Goal: Find specific page/section: Find specific page/section

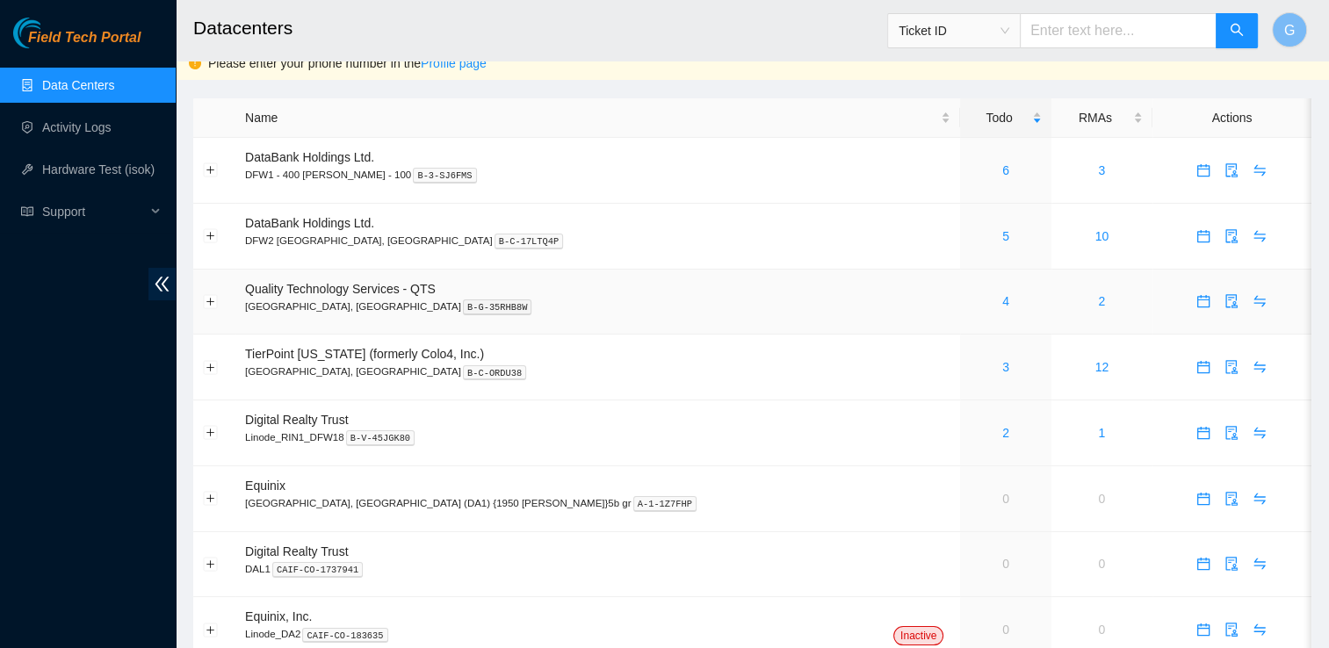
scroll to position [16, 0]
click at [369, 286] on span "Quality Technology Services - QTS" at bounding box center [340, 287] width 191 height 14
click at [1003, 296] on link "4" at bounding box center [1006, 300] width 7 height 14
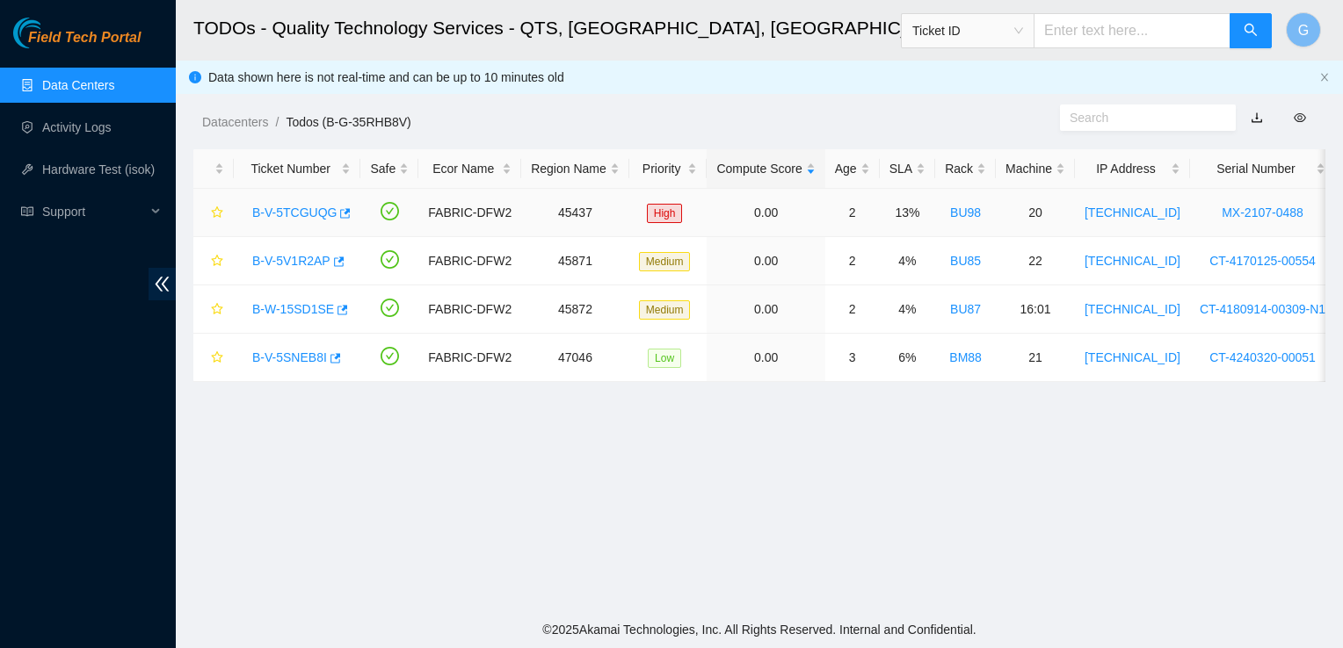
click at [316, 216] on link "B-V-5TCGUQG" at bounding box center [294, 213] width 84 height 14
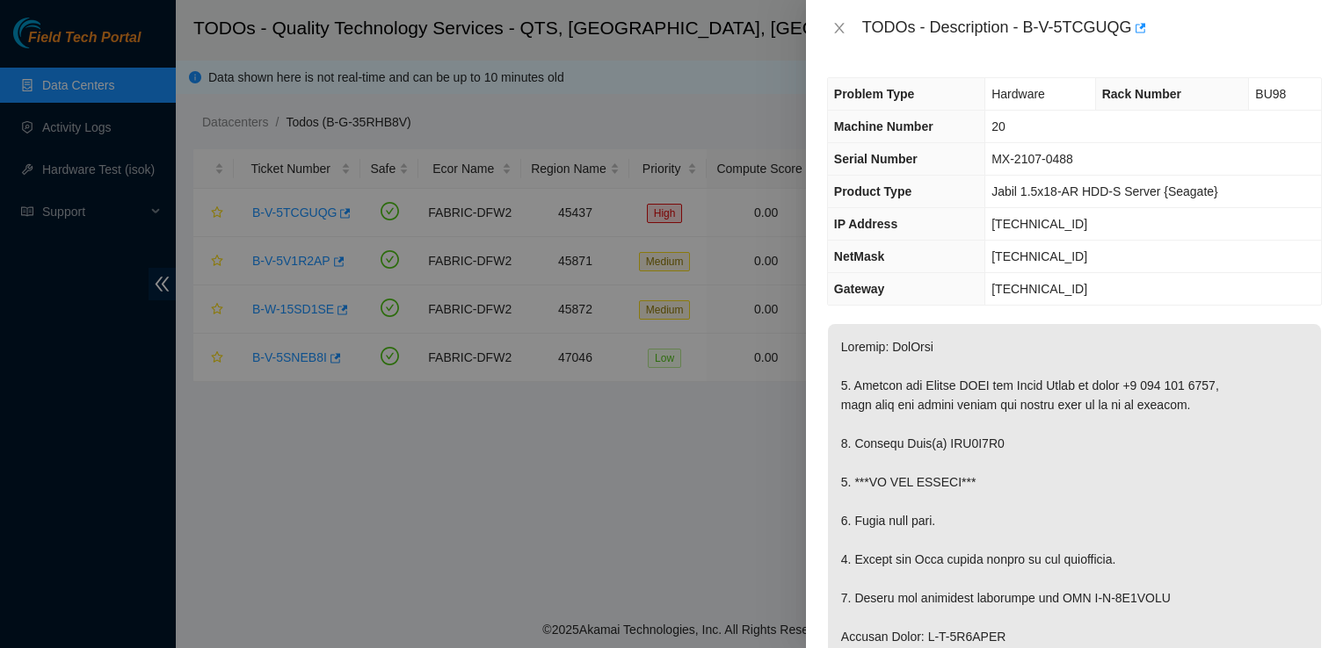
click at [839, 40] on div "TODOs - Description - B-V-5TCGUQG" at bounding box center [1074, 28] width 495 height 28
click at [844, 26] on icon "close" at bounding box center [839, 28] width 14 height 14
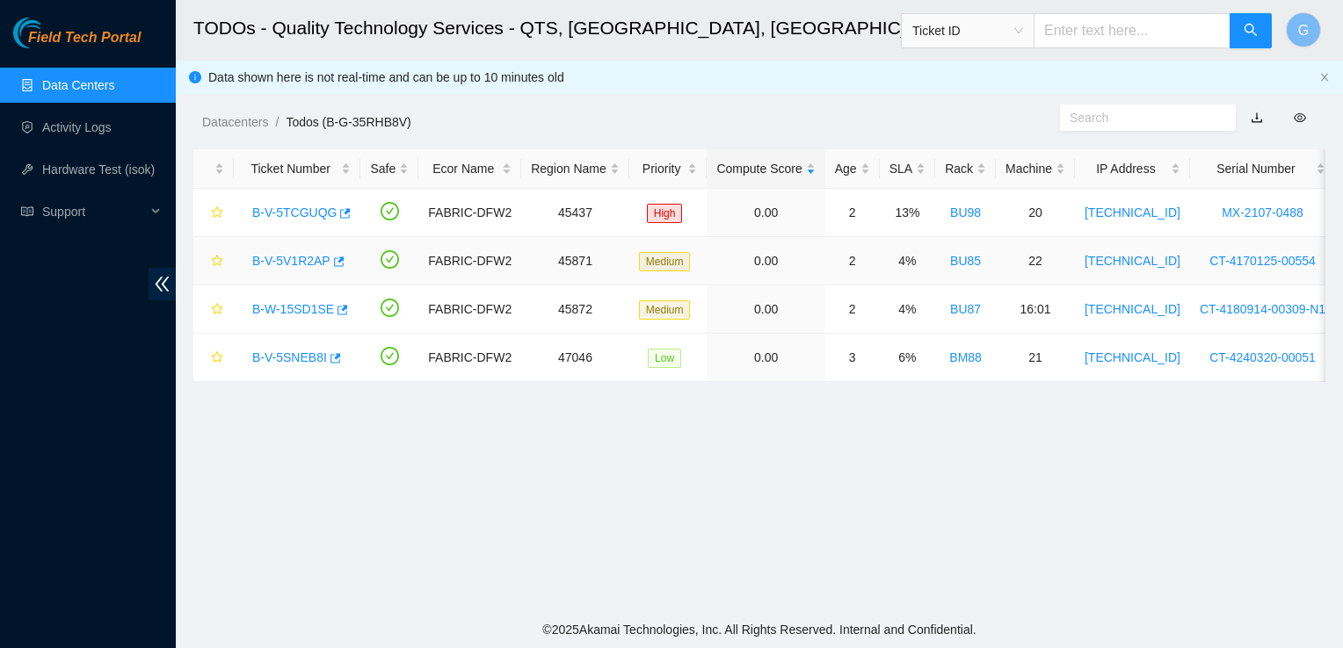
click at [299, 264] on link "B-V-5V1R2AP" at bounding box center [291, 261] width 78 height 14
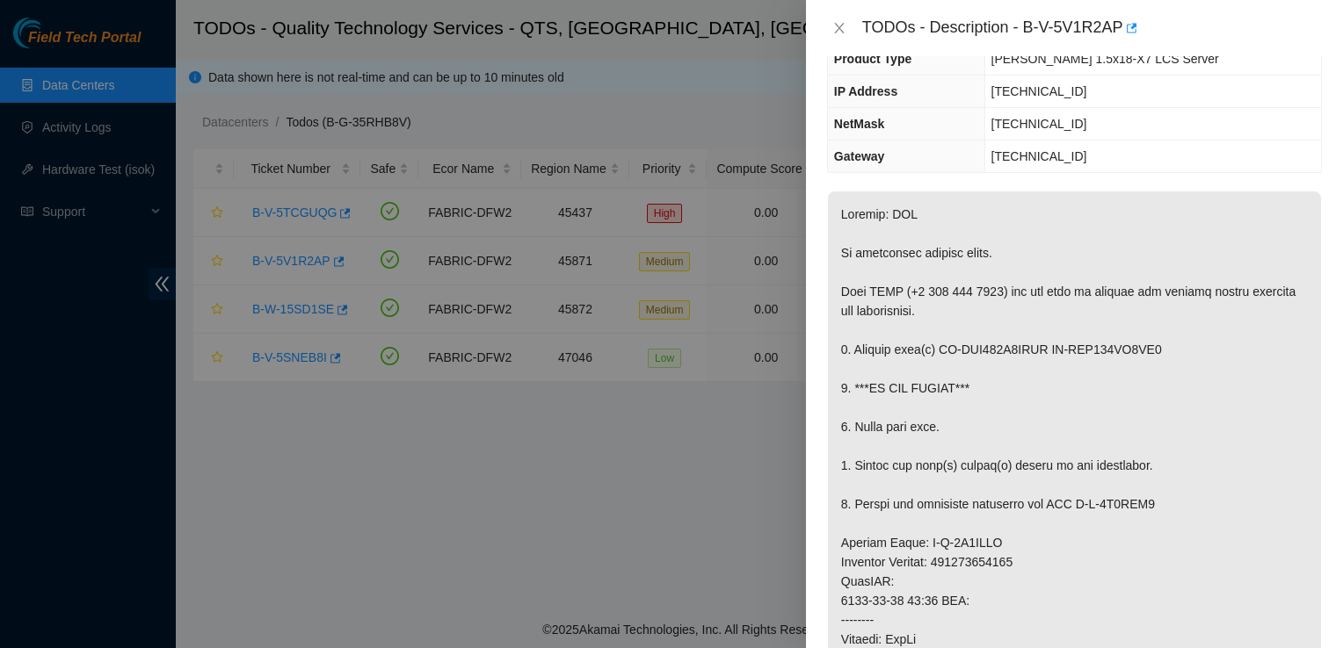
scroll to position [144, 0]
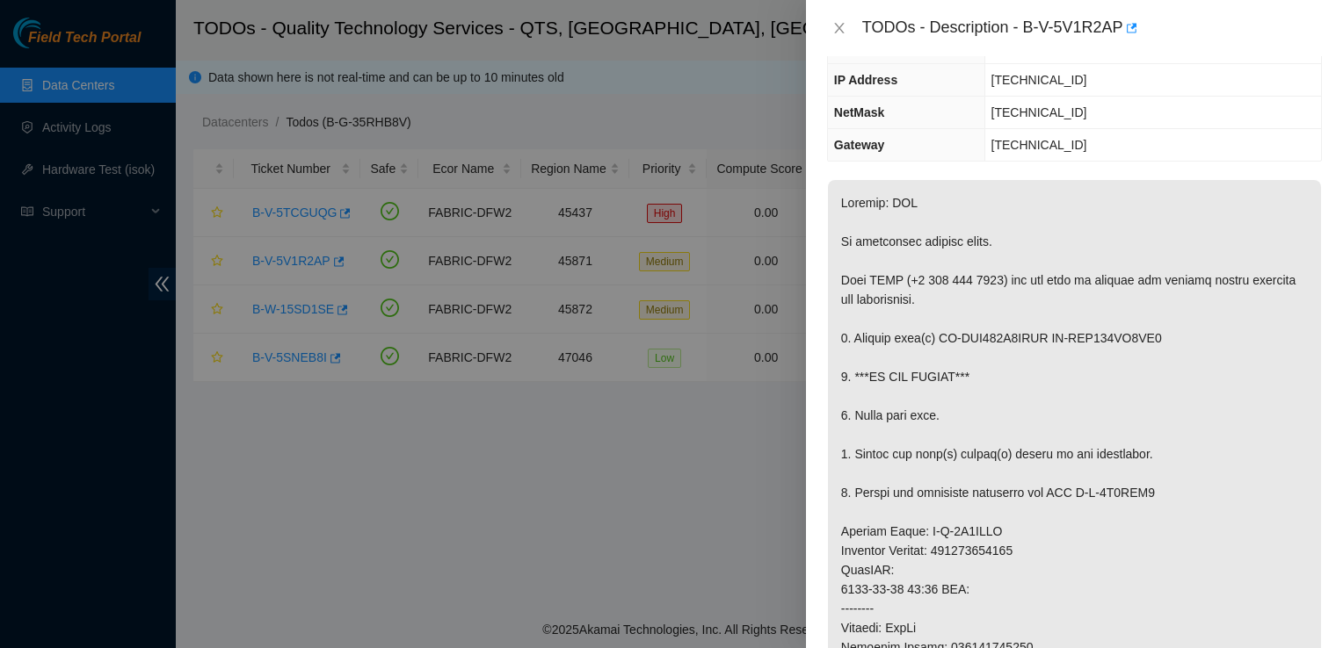
drag, startPoint x: 834, startPoint y: 30, endPoint x: 737, endPoint y: 48, distance: 98.4
click at [737, 48] on div at bounding box center [671, 324] width 1343 height 648
click at [841, 30] on icon "close" at bounding box center [839, 28] width 14 height 14
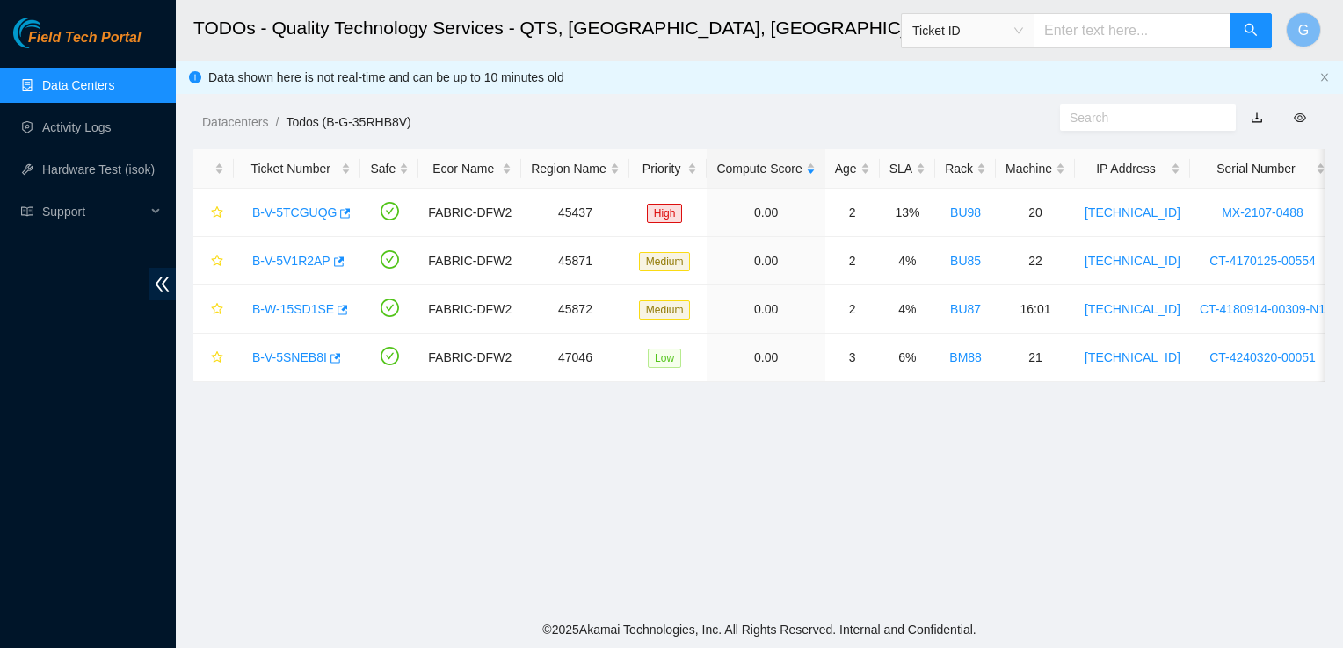
scroll to position [201, 0]
click at [303, 310] on link "B-W-15SD1SE" at bounding box center [293, 309] width 82 height 14
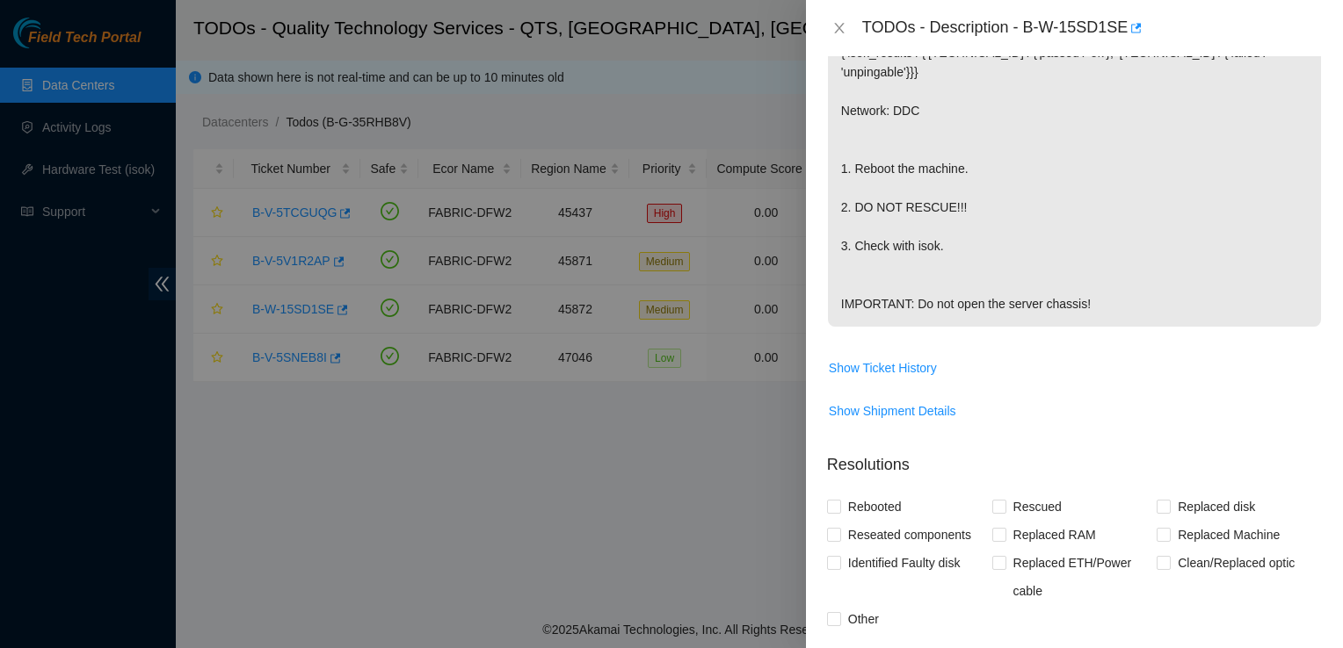
scroll to position [482, 0]
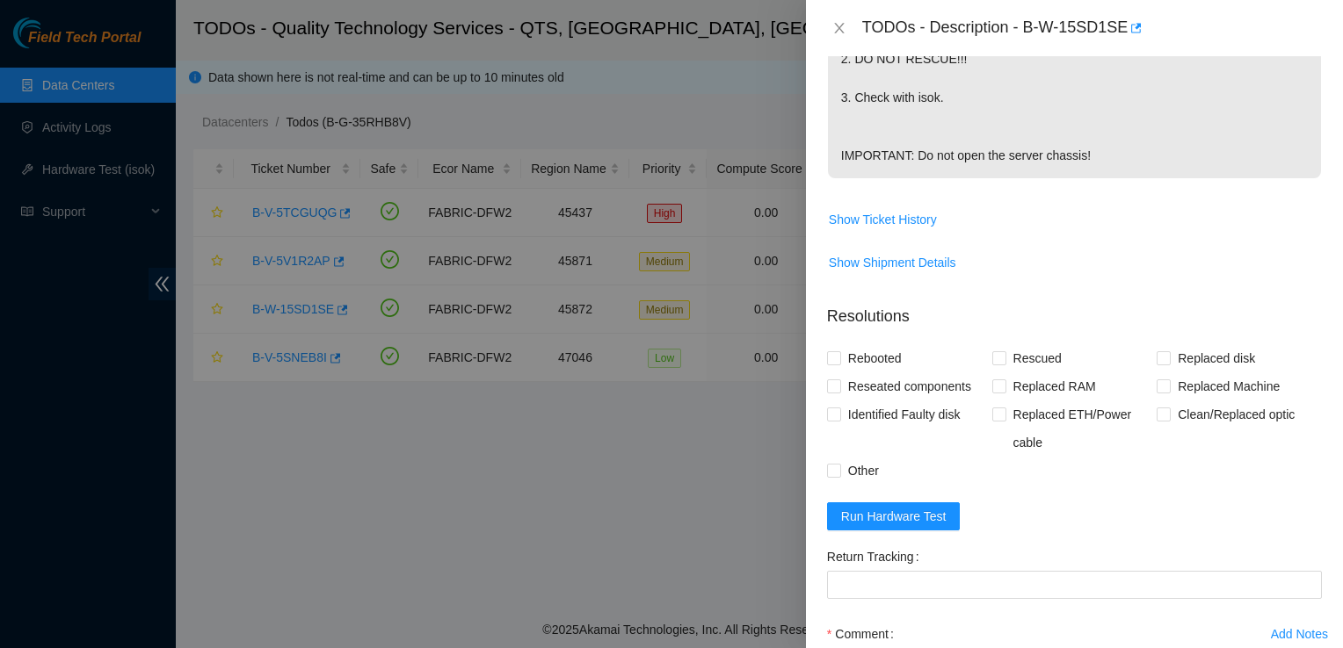
click at [562, 490] on div at bounding box center [671, 324] width 1343 height 648
click at [837, 25] on icon "close" at bounding box center [839, 28] width 10 height 11
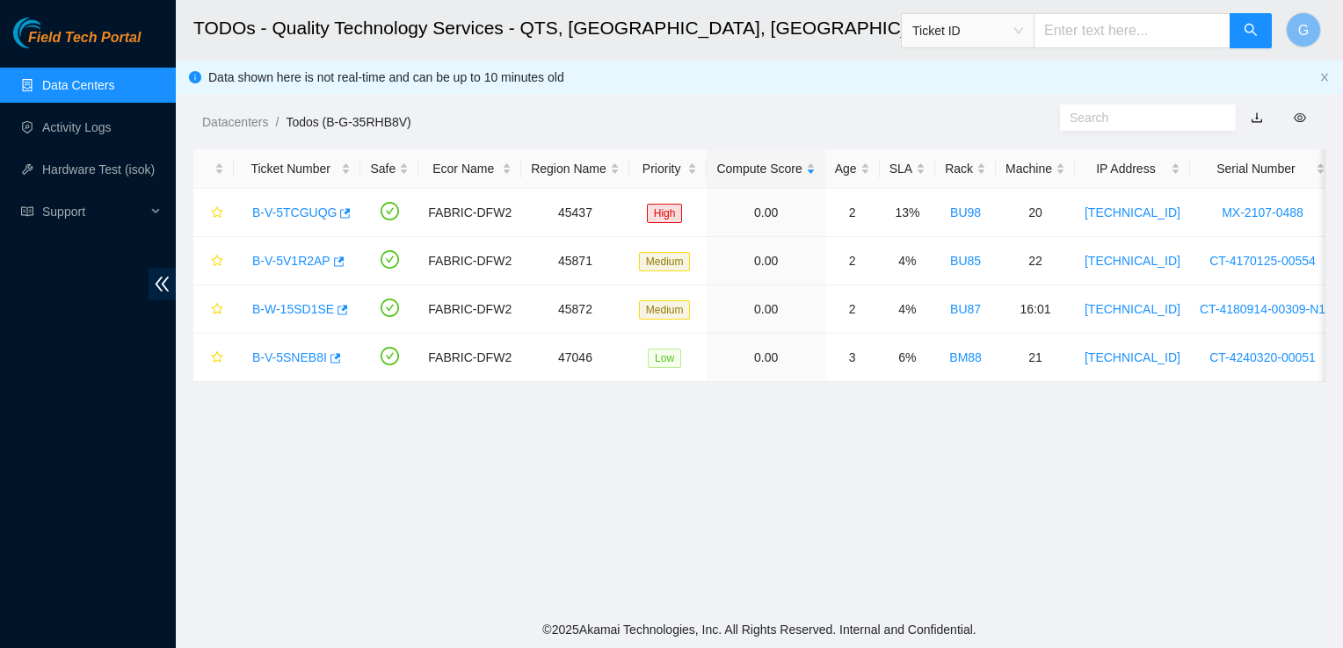
scroll to position [510, 0]
click at [276, 359] on link "B-V-5SNEB8I" at bounding box center [289, 358] width 75 height 14
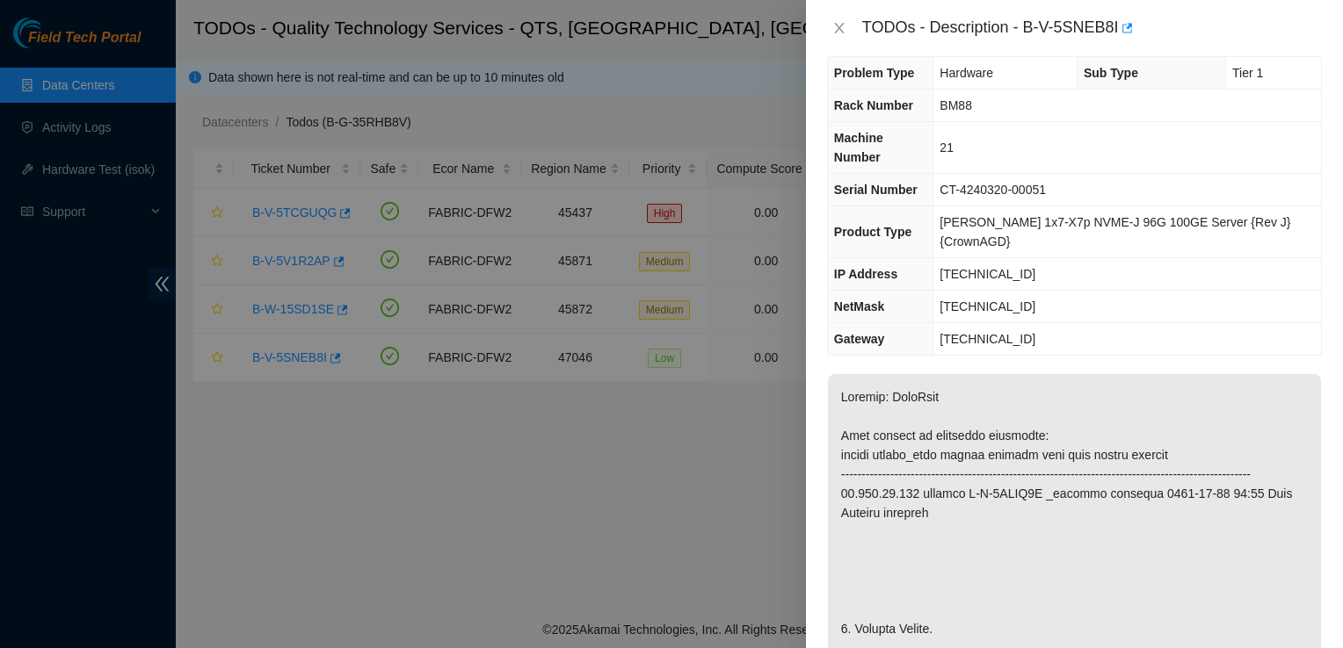
scroll to position [0, 0]
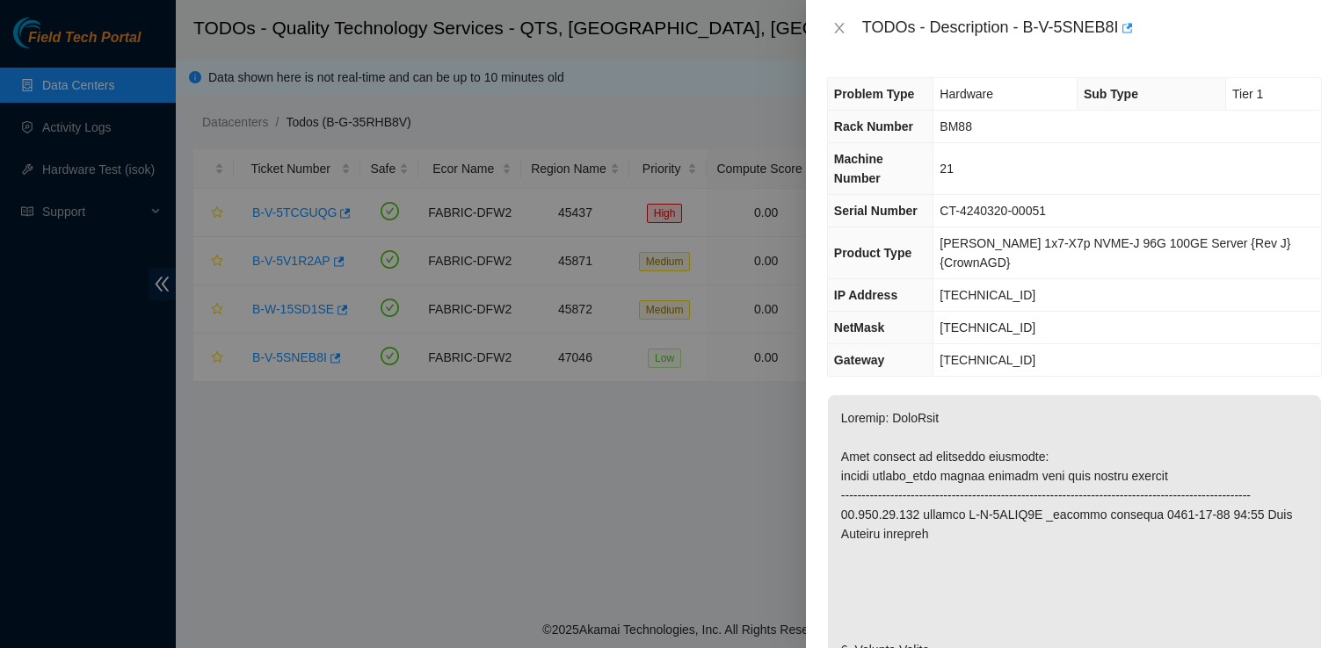
click at [839, 19] on div "TODOs - Description - B-V-5SNEB8I" at bounding box center [1074, 28] width 495 height 28
click at [838, 30] on icon "close" at bounding box center [839, 28] width 14 height 14
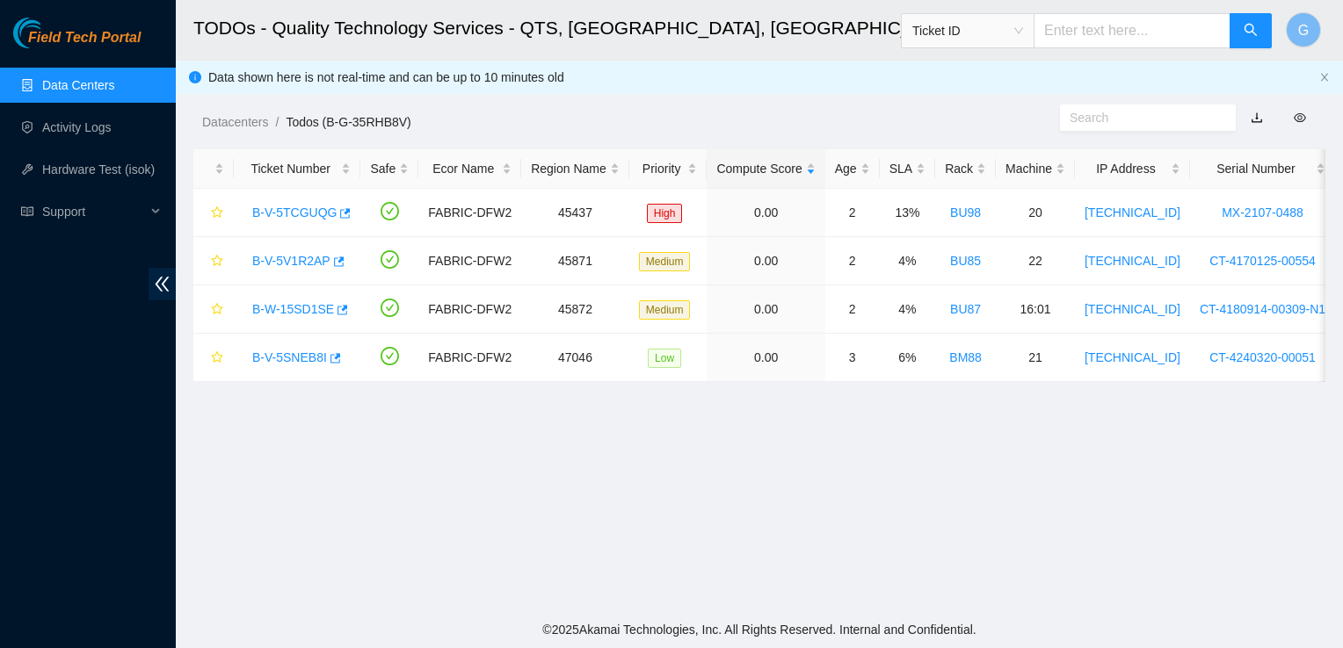
drag, startPoint x: 1045, startPoint y: 172, endPoint x: 766, endPoint y: 538, distance: 459.6
click at [766, 538] on main "TODOs - Quality Technology Services - QTS, [GEOGRAPHIC_DATA], [GEOGRAPHIC_DATA]…" at bounding box center [759, 306] width 1167 height 612
click at [1044, 164] on div "Machine" at bounding box center [1035, 168] width 60 height 19
drag, startPoint x: 1044, startPoint y: 170, endPoint x: 1004, endPoint y: 170, distance: 39.5
drag, startPoint x: 1004, startPoint y: 170, endPoint x: 1017, endPoint y: 113, distance: 58.4
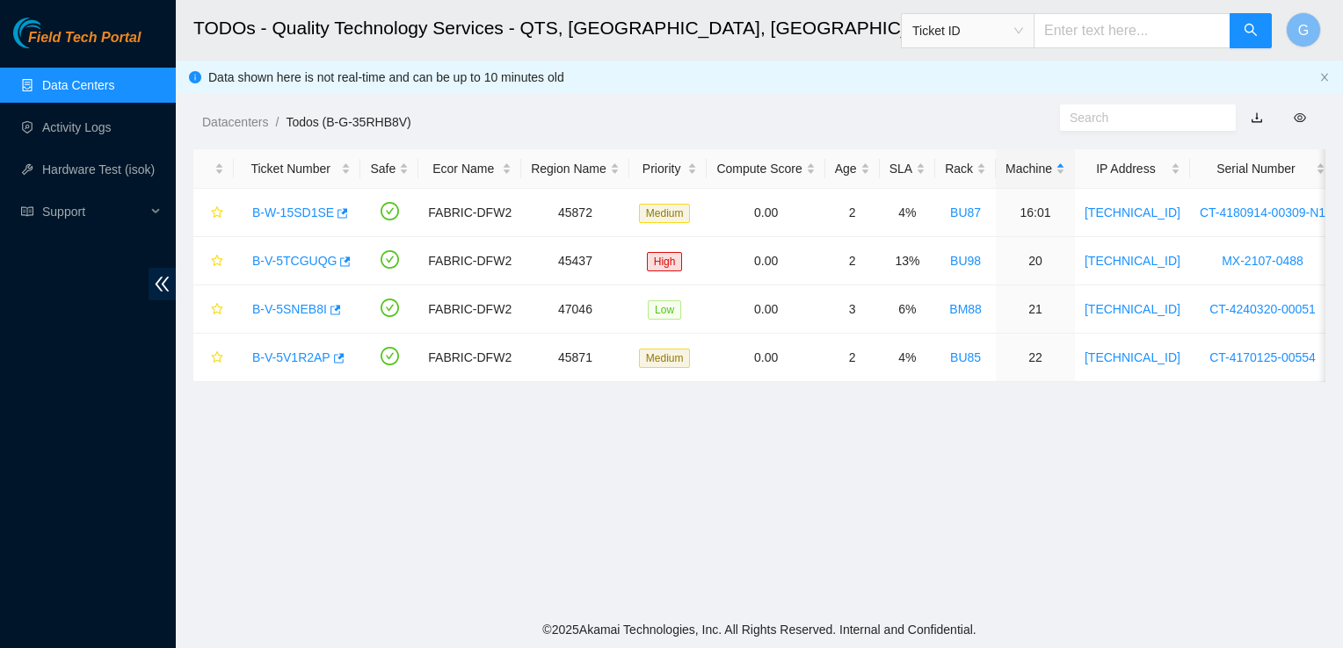
click at [1017, 113] on ol "Datacenters / Todos (B-G-35RHB8V) /" at bounding box center [626, 121] width 849 height 19
click at [1044, 166] on div "Machine" at bounding box center [1035, 168] width 60 height 19
drag, startPoint x: 680, startPoint y: 163, endPoint x: 669, endPoint y: 163, distance: 11.5
click at [669, 163] on div "Priority" at bounding box center [668, 168] width 59 height 19
